Goal: Task Accomplishment & Management: Use online tool/utility

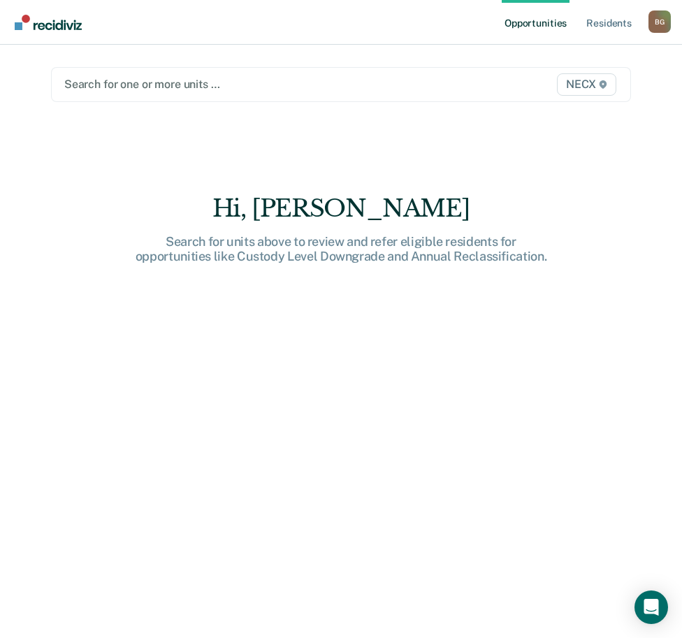
click at [192, 87] on div at bounding box center [257, 84] width 386 height 16
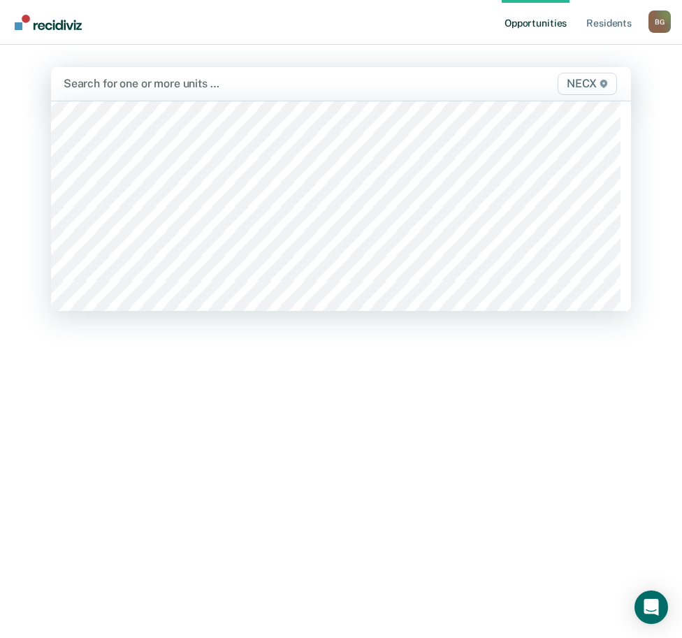
scroll to position [4613, 0]
click at [195, 82] on div at bounding box center [302, 83] width 298 height 16
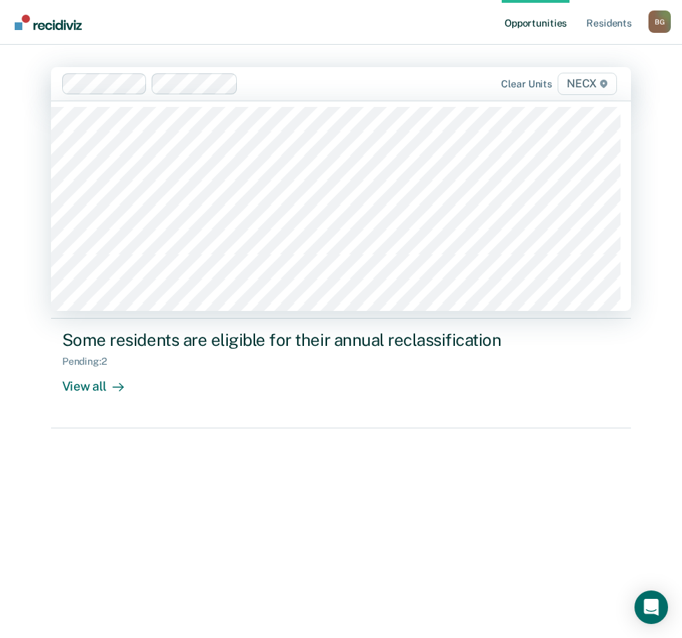
click at [283, 83] on div at bounding box center [347, 83] width 207 height 16
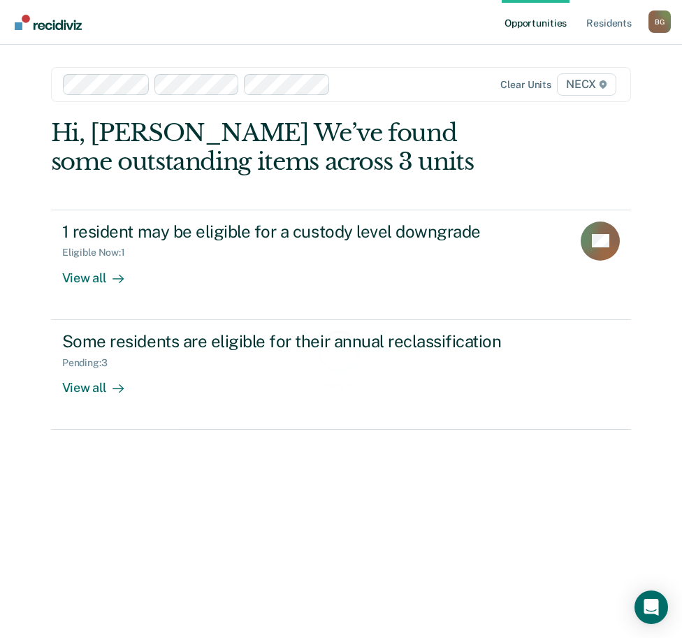
click at [368, 82] on div at bounding box center [393, 84] width 115 height 16
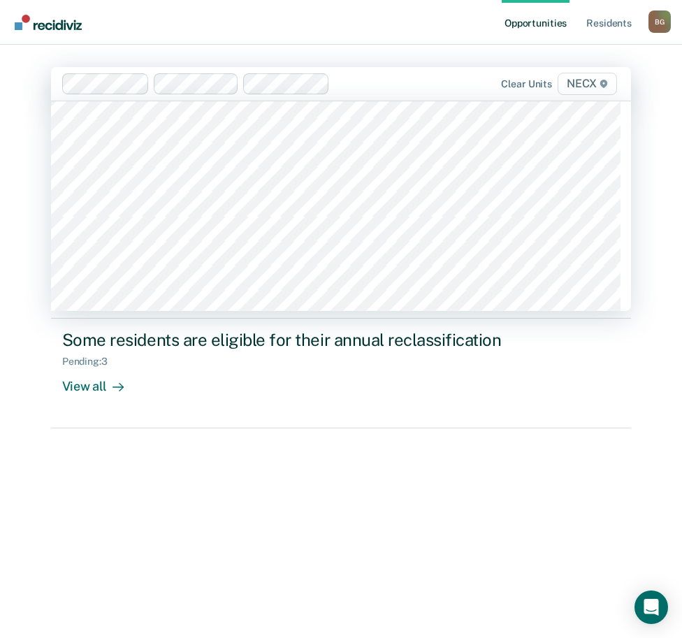
scroll to position [2027, 0]
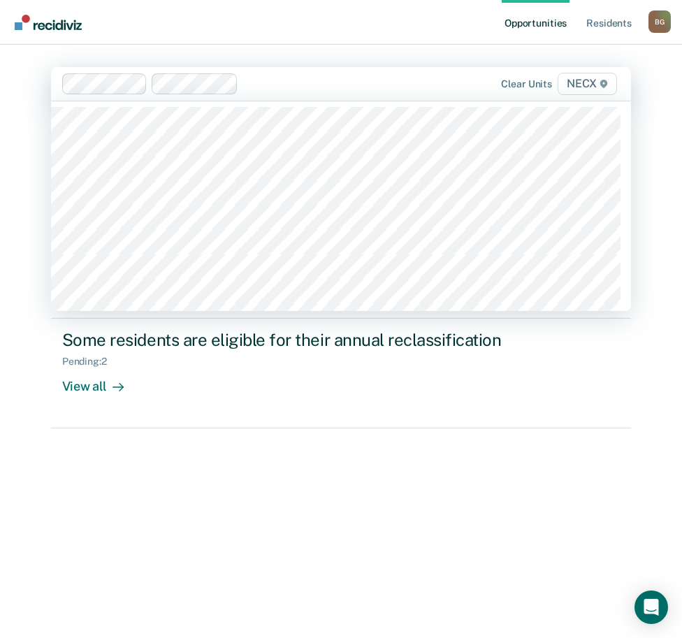
click at [321, 84] on div at bounding box center [347, 83] width 207 height 16
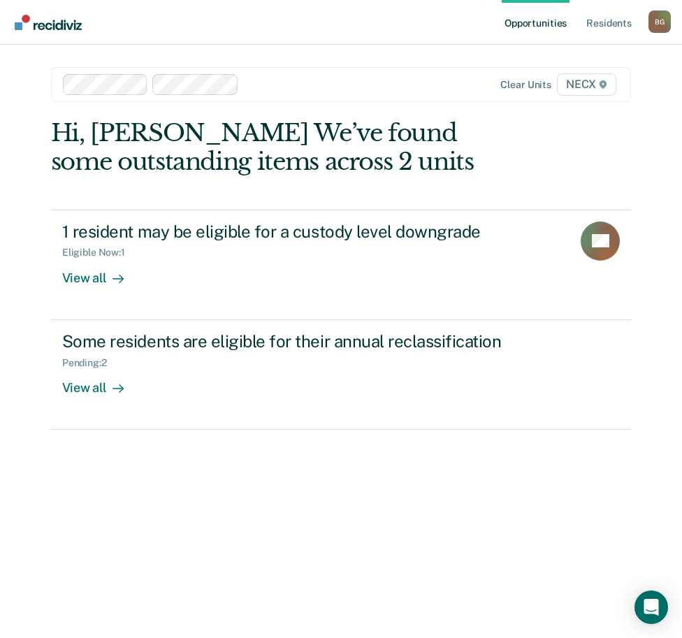
click at [322, 86] on div at bounding box center [348, 84] width 206 height 16
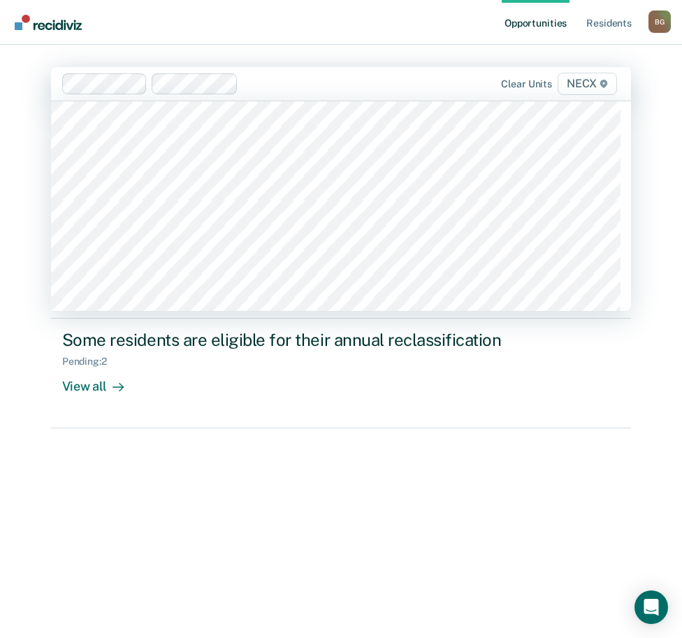
scroll to position [0, 0]
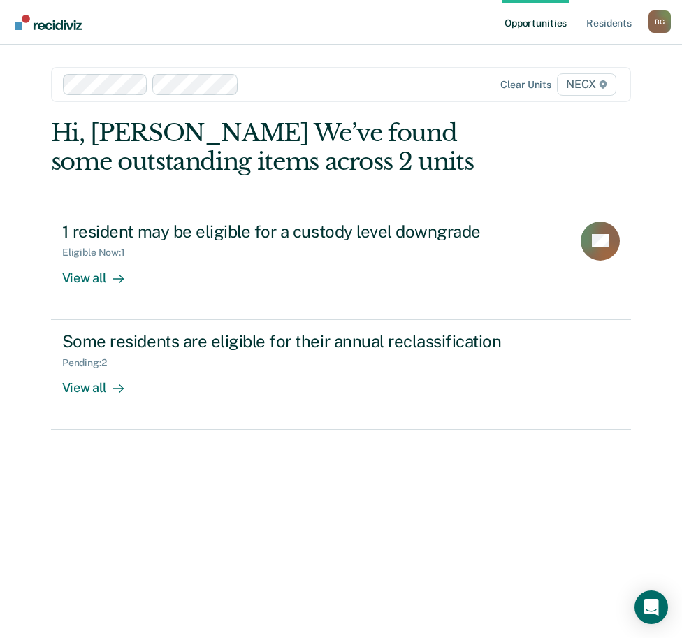
drag, startPoint x: 315, startPoint y: 103, endPoint x: 284, endPoint y: 81, distance: 37.6
click at [284, 82] on div at bounding box center [348, 84] width 206 height 16
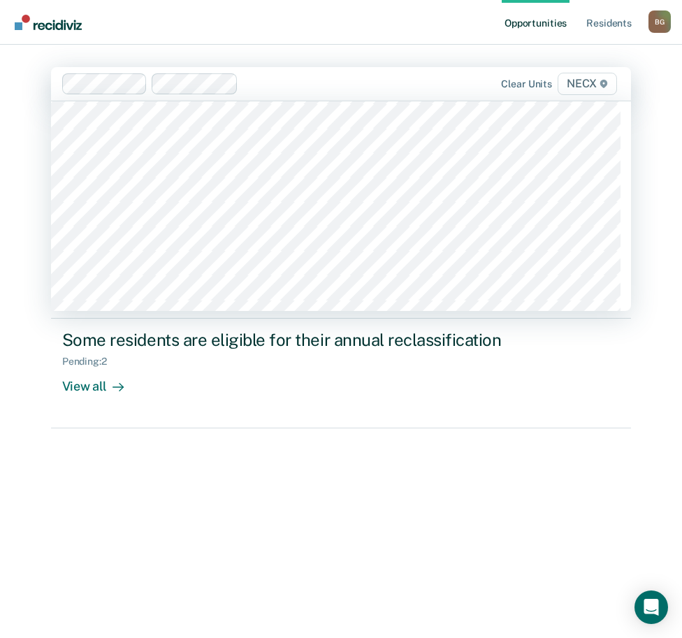
scroll to position [4543, 0]
click at [359, 91] on div at bounding box center [392, 83] width 115 height 16
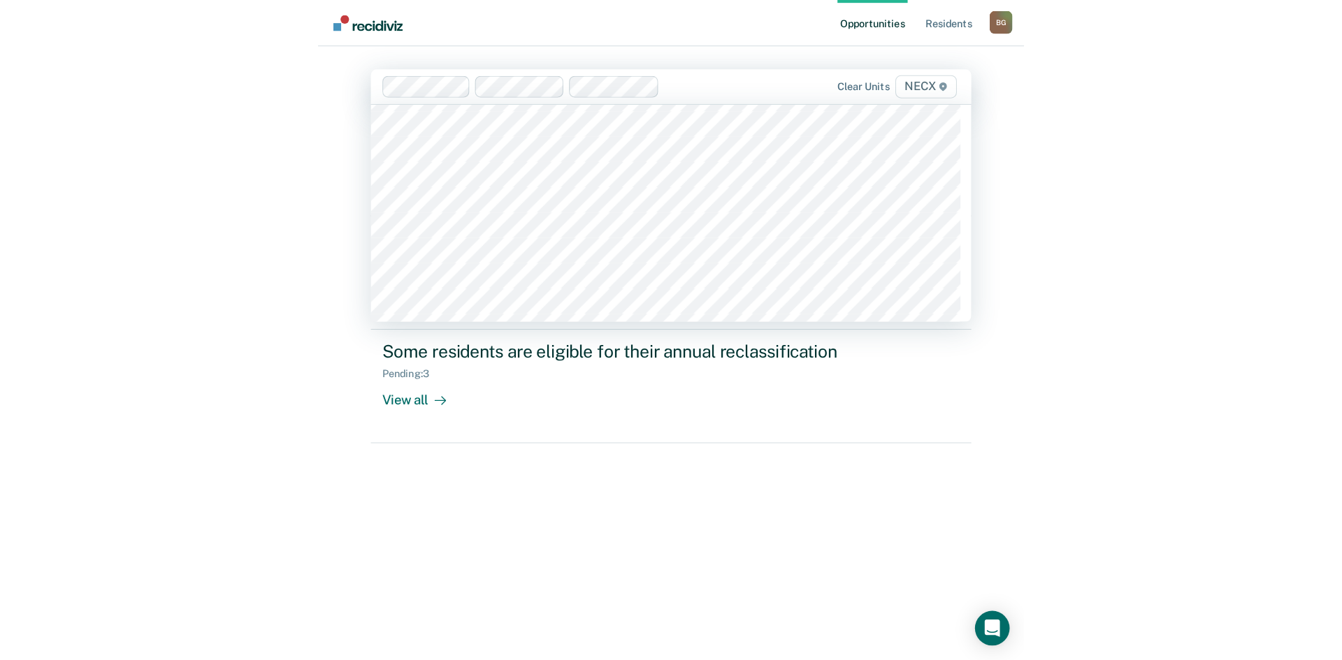
scroll to position [4613, 0]
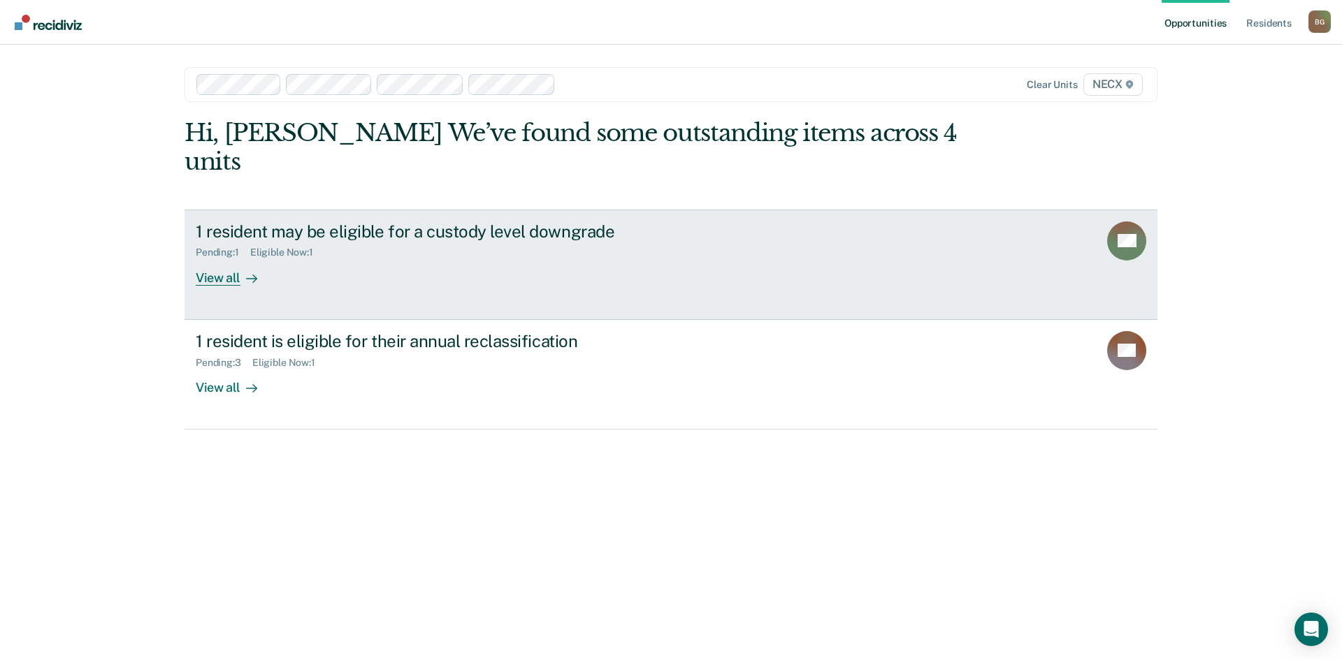
click at [608, 256] on div "1 resident may be eligible for a custody level downgrade Pending : 1 Eligible N…" at bounding box center [458, 254] width 524 height 64
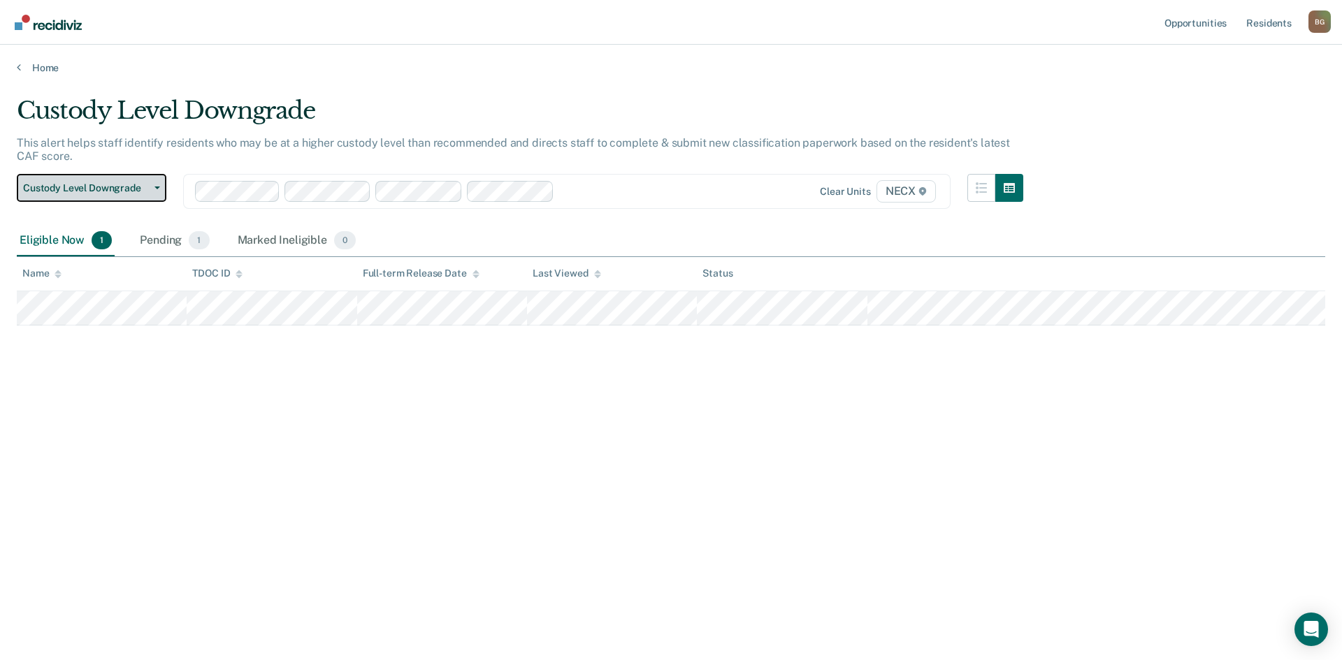
click at [121, 181] on button "Custody Level Downgrade" at bounding box center [92, 188] width 150 height 28
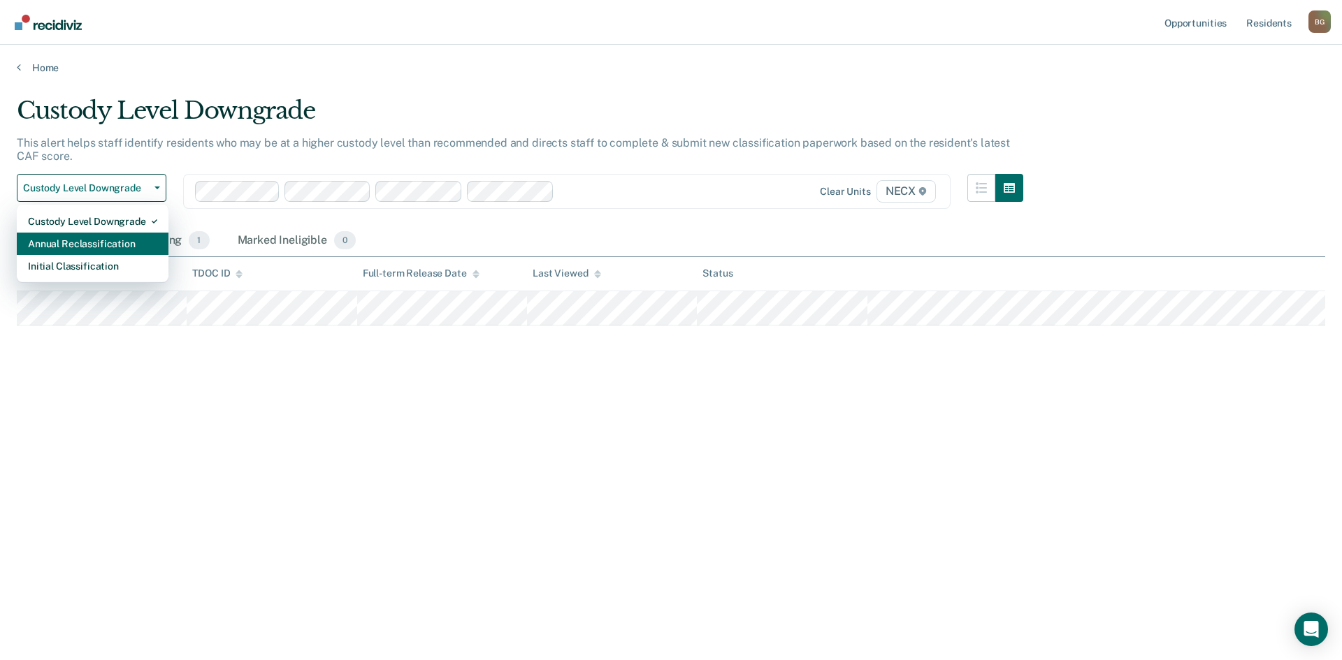
click at [114, 243] on div "Annual Reclassification" at bounding box center [92, 244] width 129 height 22
